Goal: Task Accomplishment & Management: Use online tool/utility

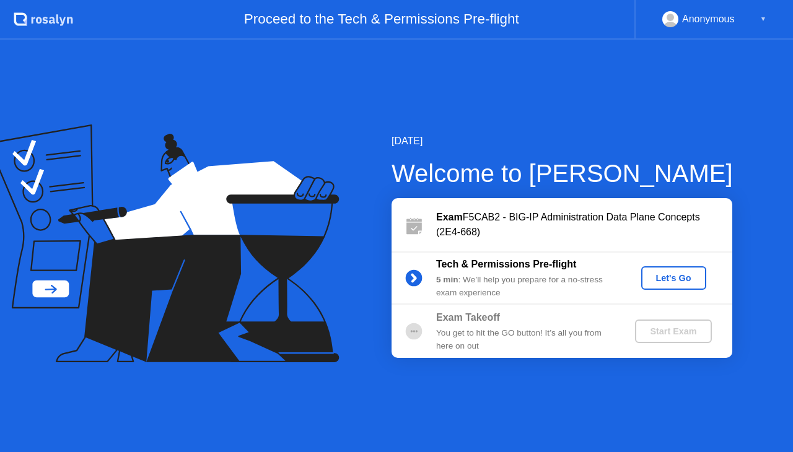
click at [653, 276] on div "Let's Go" at bounding box center [673, 278] width 55 height 10
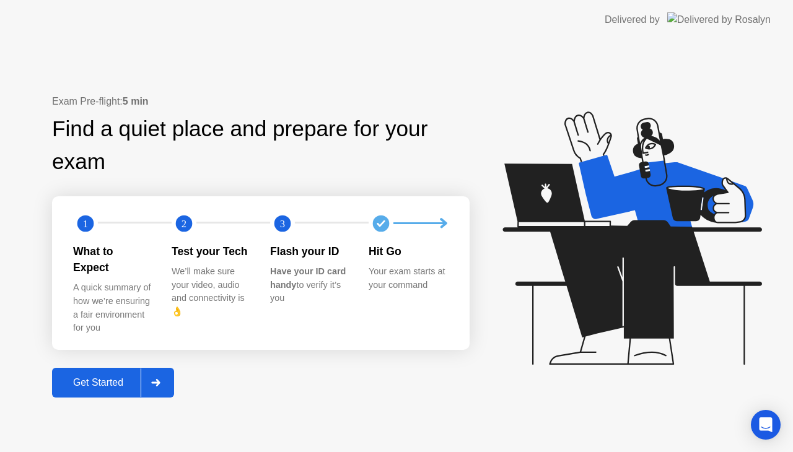
click at [159, 370] on div at bounding box center [156, 383] width 30 height 28
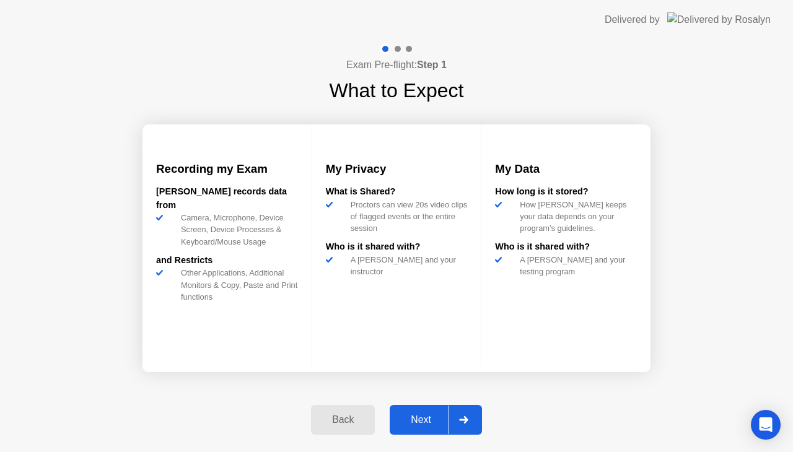
click at [448, 417] on div at bounding box center [463, 420] width 30 height 28
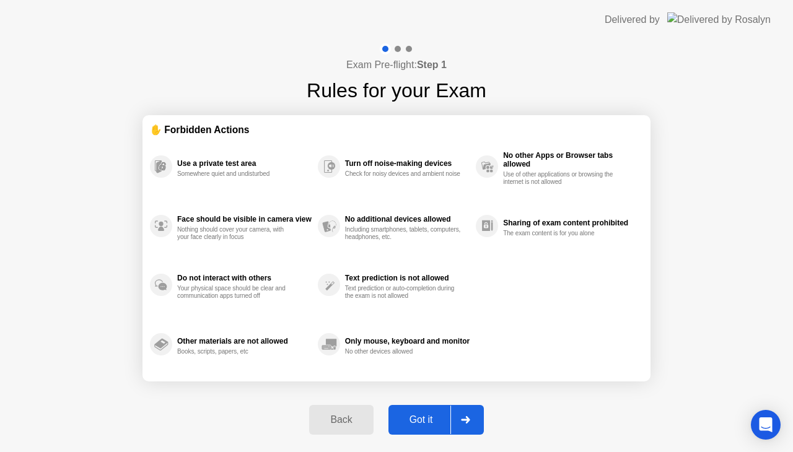
click at [450, 415] on div "Got it" at bounding box center [421, 419] width 58 height 11
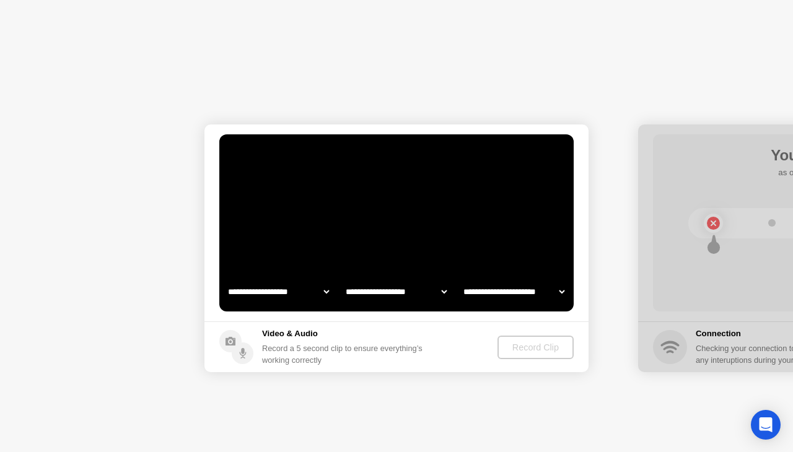
select select "**********"
select select "*******"
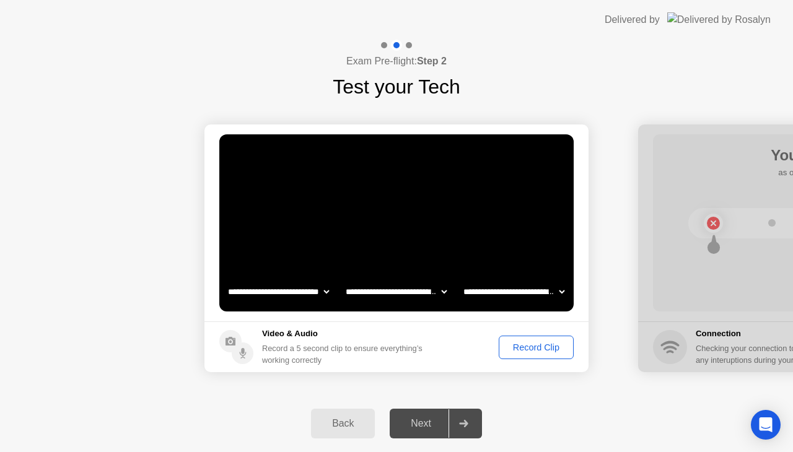
click at [524, 349] on div "Record Clip" at bounding box center [536, 348] width 66 height 10
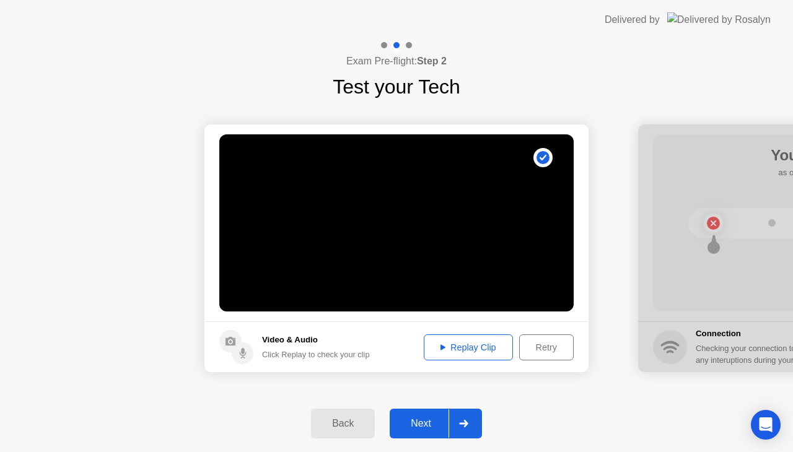
click at [462, 424] on icon at bounding box center [463, 423] width 9 height 7
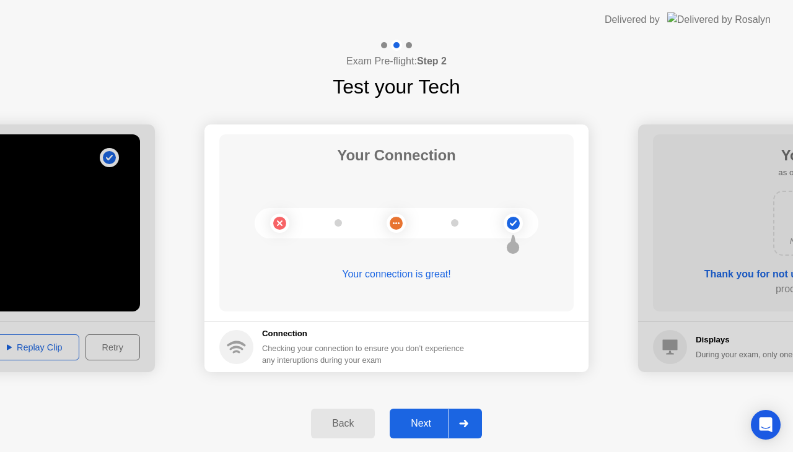
click at [464, 422] on icon at bounding box center [463, 423] width 9 height 7
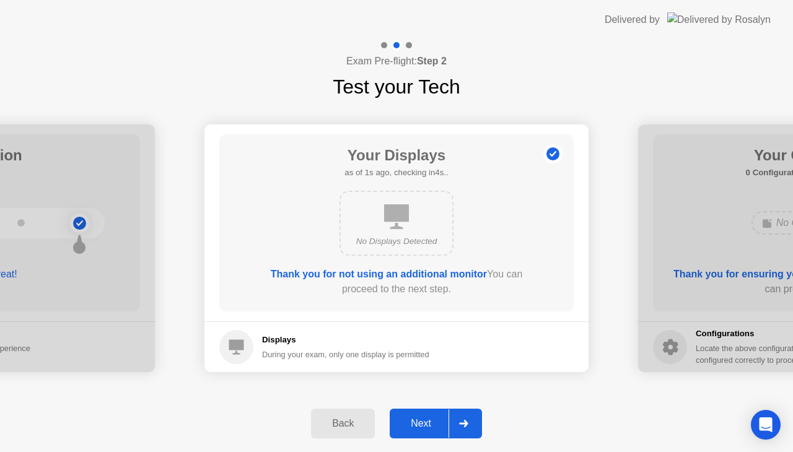
click at [465, 421] on icon at bounding box center [463, 423] width 9 height 7
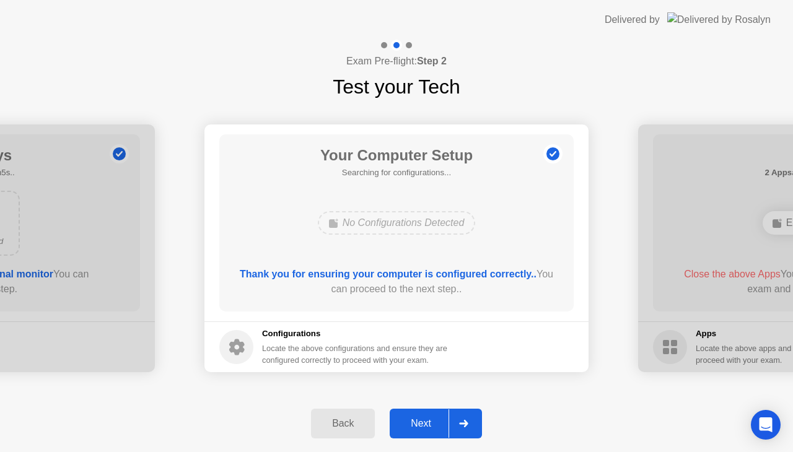
click at [465, 422] on icon at bounding box center [463, 423] width 9 height 7
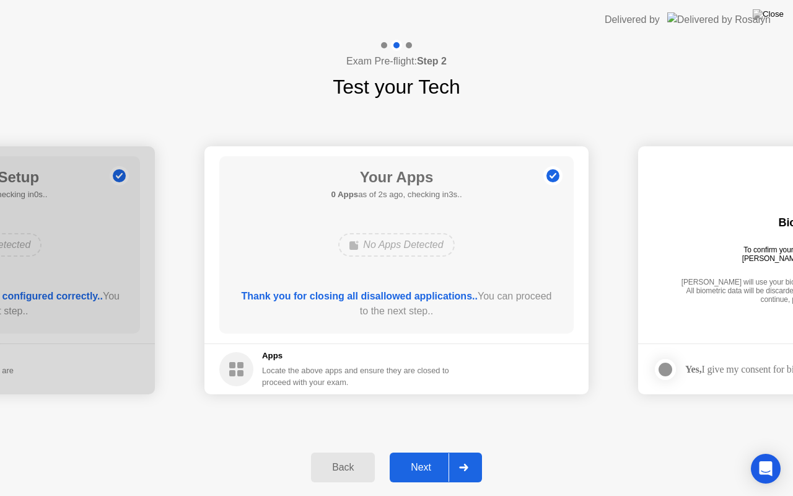
click at [461, 452] on icon at bounding box center [463, 466] width 9 height 7
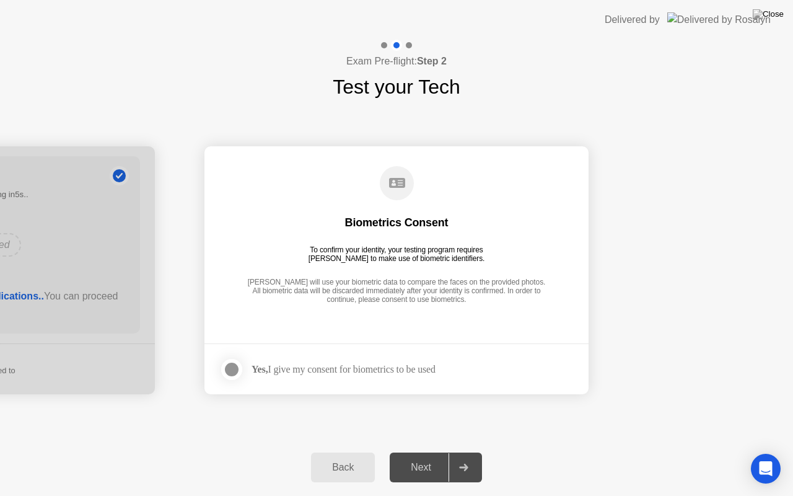
click at [310, 359] on div "Yes, I give my consent for biometrics to be used" at bounding box center [327, 369] width 216 height 25
click at [316, 369] on div "Yes, I give my consent for biometrics to be used" at bounding box center [343, 369] width 184 height 12
click at [239, 370] on div at bounding box center [231, 369] width 15 height 15
click at [453, 452] on div at bounding box center [463, 467] width 30 height 28
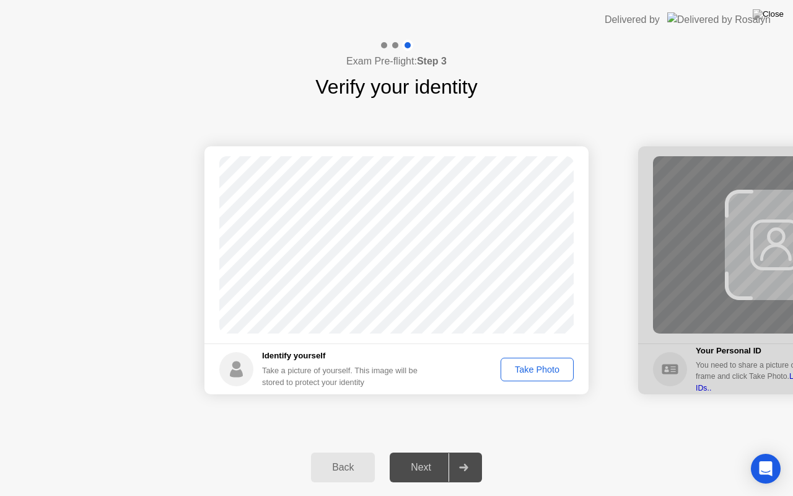
click at [538, 367] on div "Take Photo" at bounding box center [537, 369] width 64 height 10
click at [475, 452] on div at bounding box center [463, 467] width 30 height 28
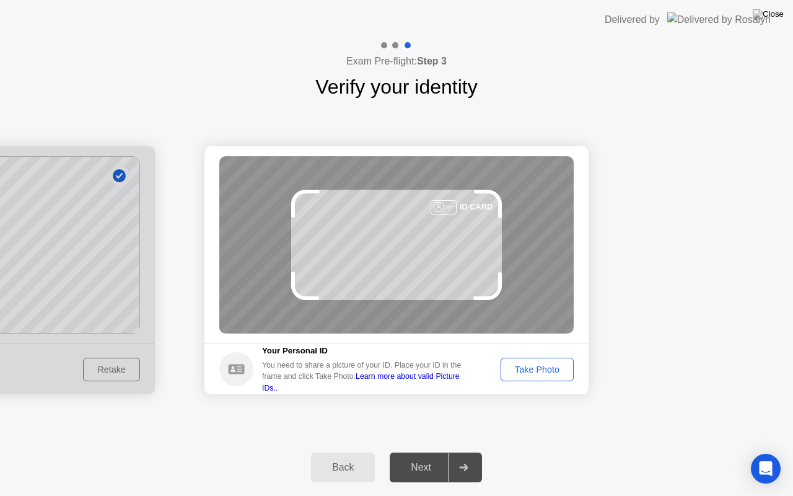
click at [535, 374] on div "Take Photo" at bounding box center [537, 369] width 64 height 10
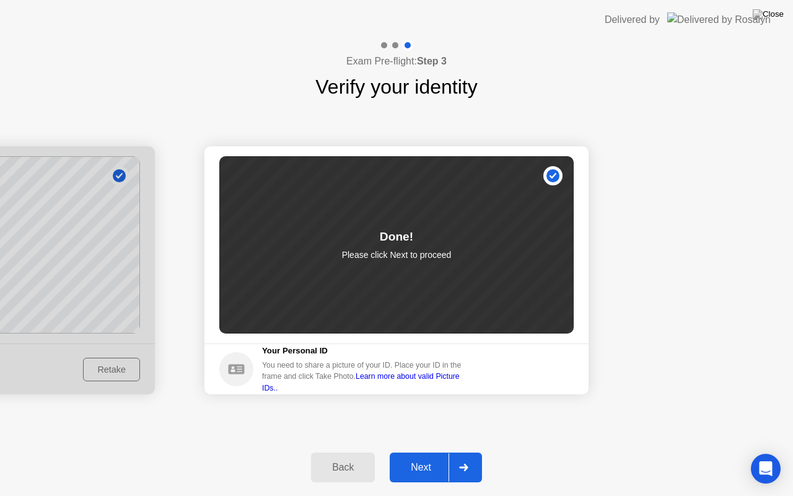
click at [473, 452] on div at bounding box center [463, 467] width 30 height 28
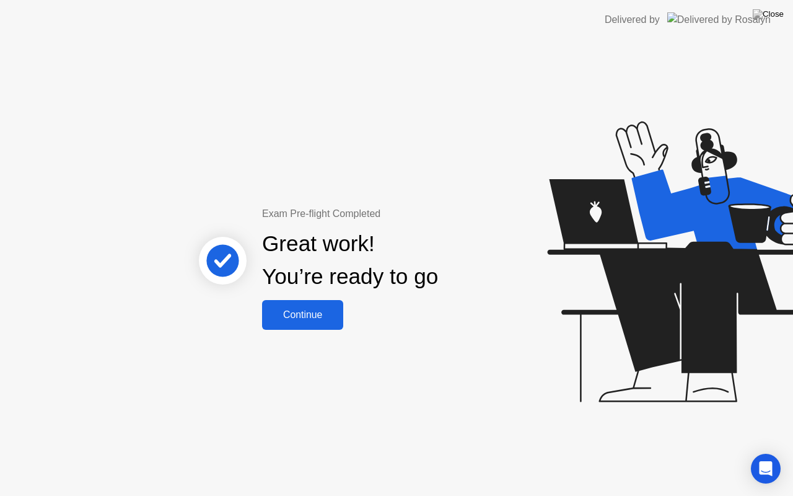
click at [312, 312] on div "Continue" at bounding box center [303, 314] width 74 height 11
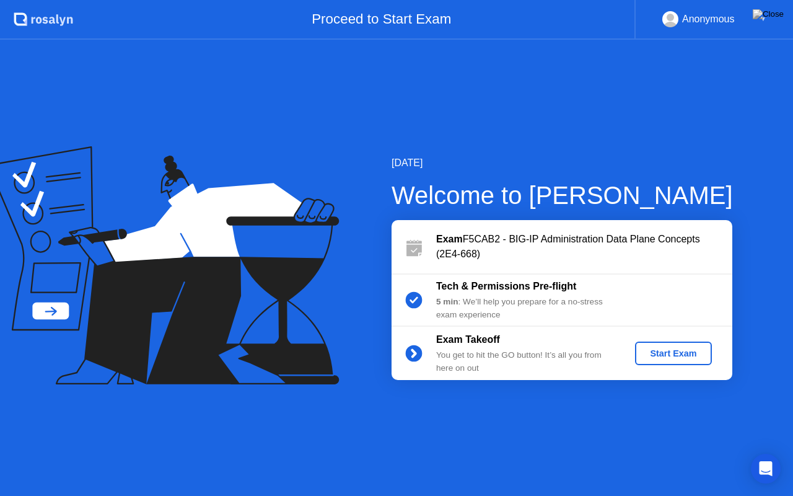
click at [681, 354] on div "Start Exam" at bounding box center [673, 353] width 66 height 10
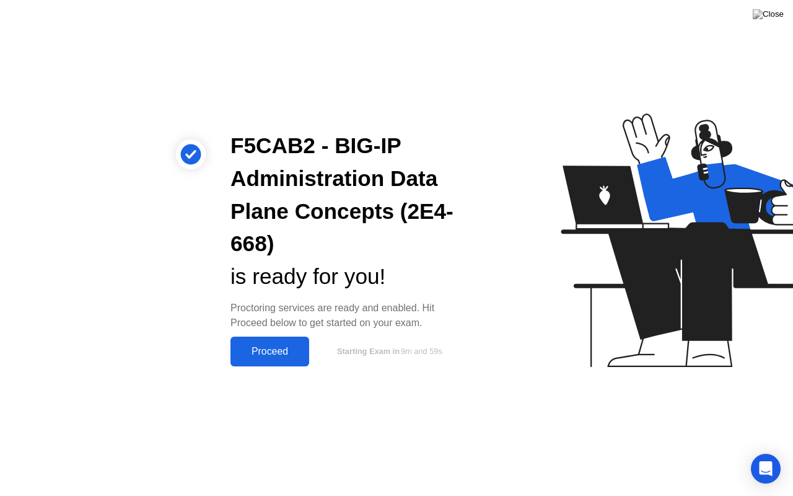
click at [276, 346] on div "Proceed" at bounding box center [269, 351] width 71 height 11
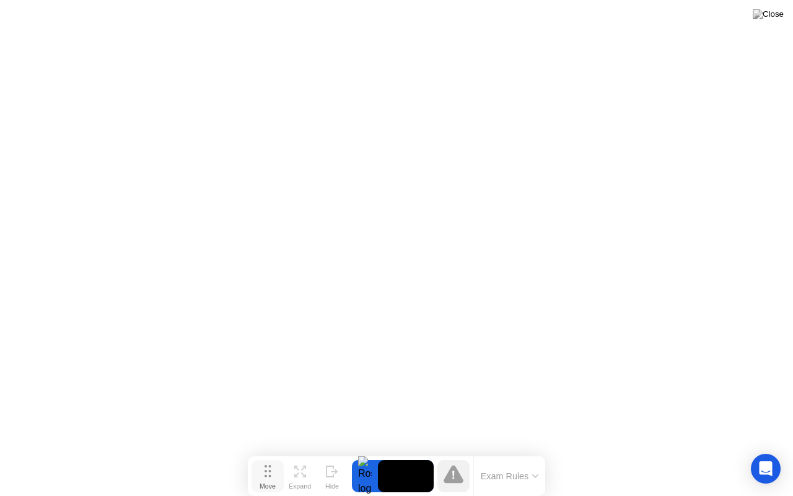
drag, startPoint x: 262, startPoint y: 477, endPoint x: 550, endPoint y: 85, distance: 486.5
click at [348, 452] on div "Move Expand Hide" at bounding box center [299, 476] width 97 height 32
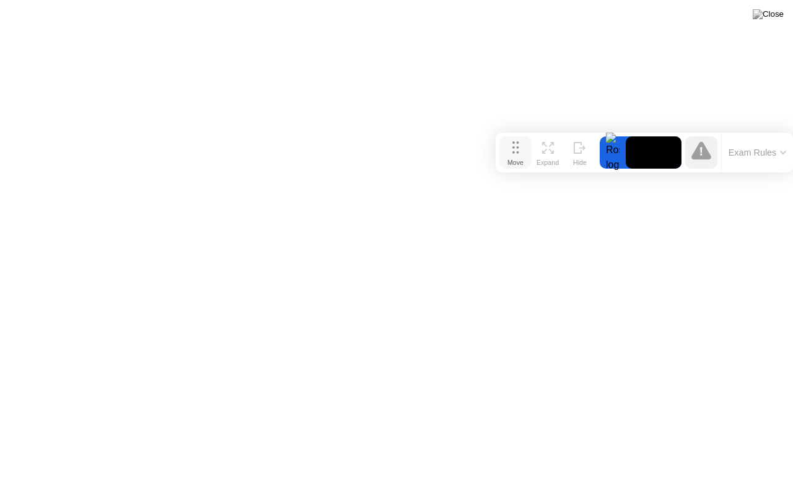
drag, startPoint x: 516, startPoint y: 82, endPoint x: 528, endPoint y: 151, distance: 69.8
click at [528, 151] on button "Move" at bounding box center [515, 152] width 32 height 32
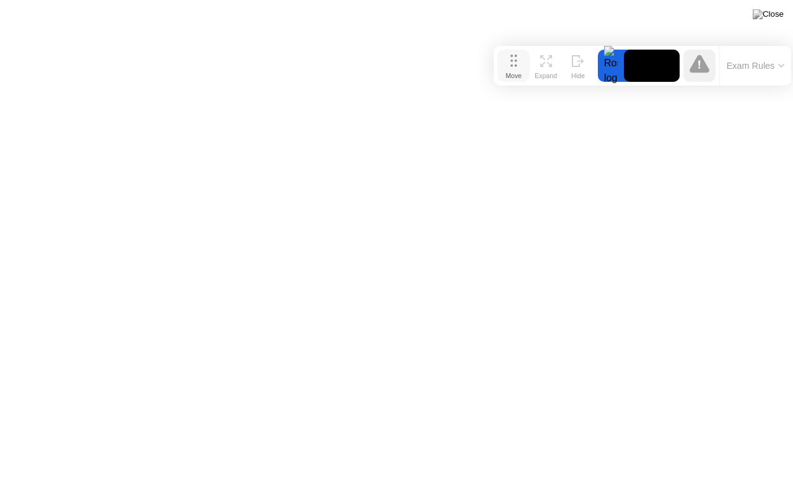
drag, startPoint x: 510, startPoint y: 154, endPoint x: 508, endPoint y: 67, distance: 86.7
click at [508, 67] on button "Move" at bounding box center [513, 66] width 32 height 32
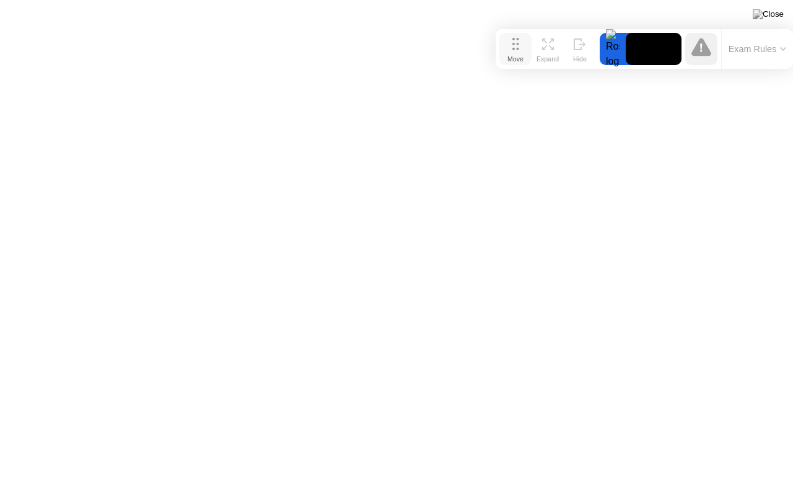
drag, startPoint x: 507, startPoint y: 68, endPoint x: 509, endPoint y: 51, distance: 16.8
click at [509, 55] on div "Move" at bounding box center [515, 58] width 16 height 7
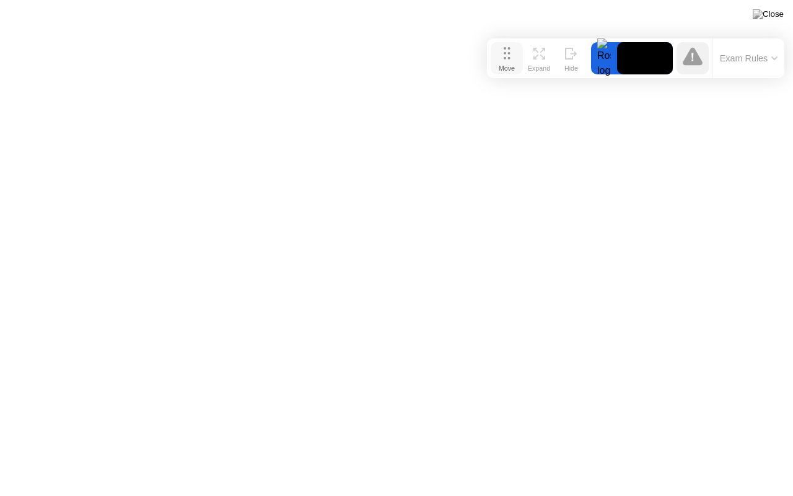
drag, startPoint x: 515, startPoint y: 50, endPoint x: 507, endPoint y: 59, distance: 12.7
click at [507, 59] on icon at bounding box center [507, 53] width 7 height 12
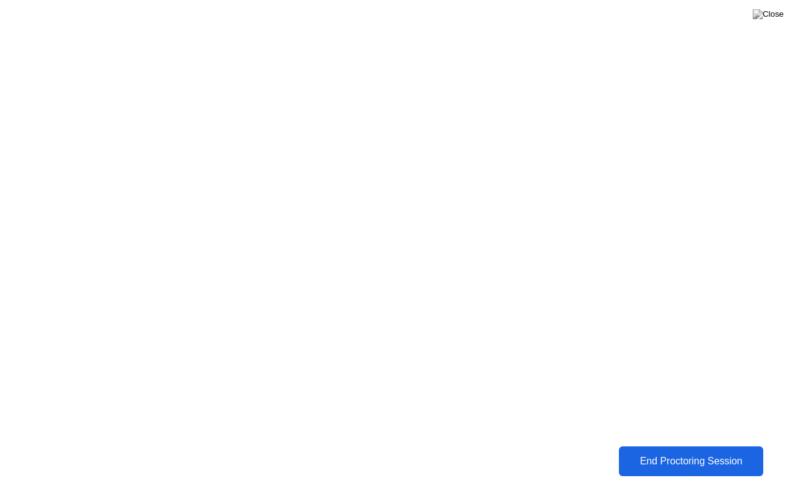
click at [662, 452] on div "End Proctoring Session" at bounding box center [691, 460] width 138 height 11
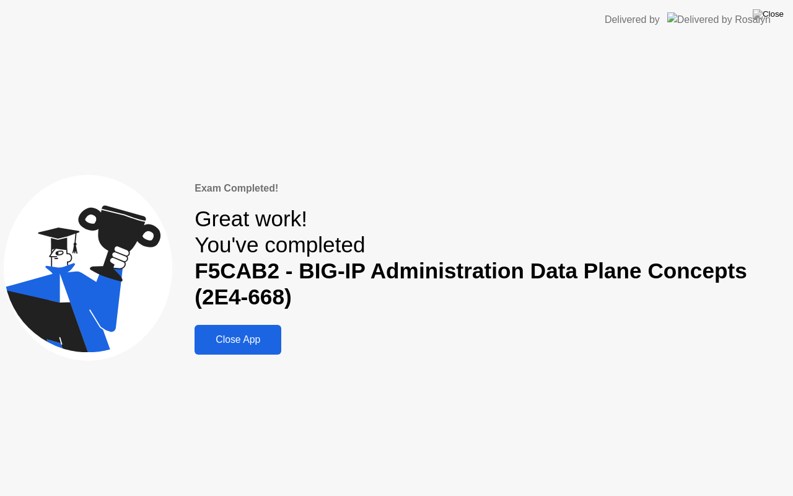
click at [240, 331] on button "Close App" at bounding box center [237, 340] width 87 height 30
